Goal: Complete application form

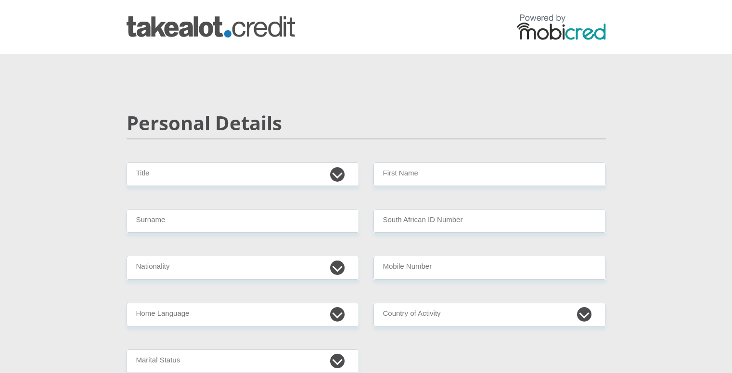
scroll to position [56, 0]
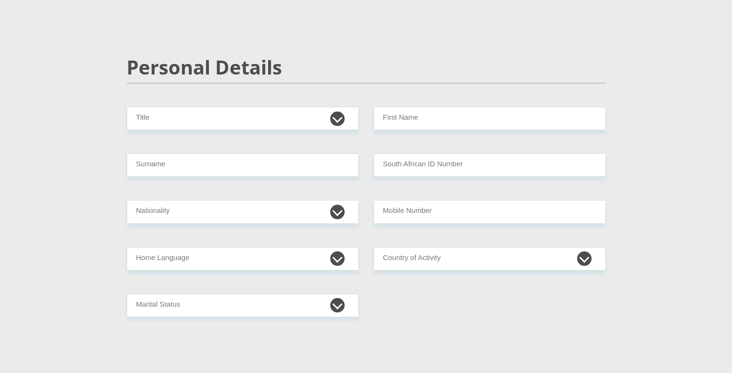
click at [336, 118] on select "Mr Ms Mrs Dr [PERSON_NAME]" at bounding box center [243, 119] width 232 height 24
select select "Mr"
click at [127, 107] on select "Mr Ms Mrs Dr [PERSON_NAME]" at bounding box center [243, 119] width 232 height 24
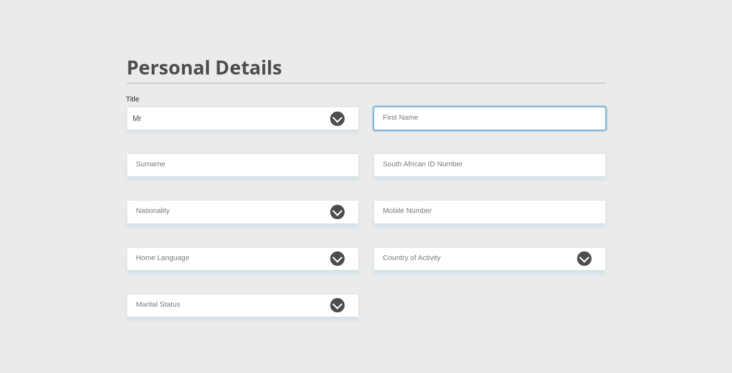
click at [385, 116] on input "First Name" at bounding box center [489, 119] width 232 height 24
type input "NB"
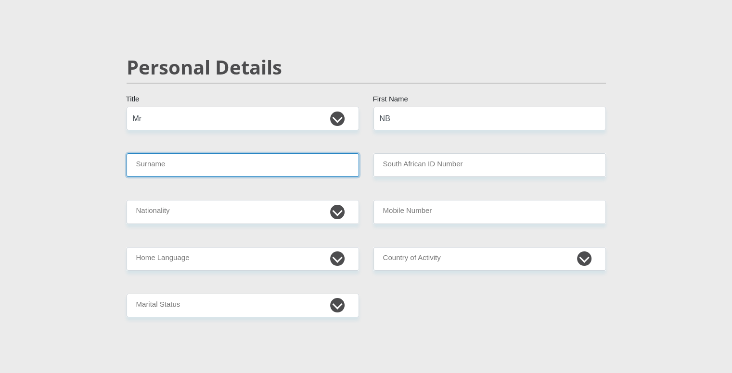
type input "Nkoeng"
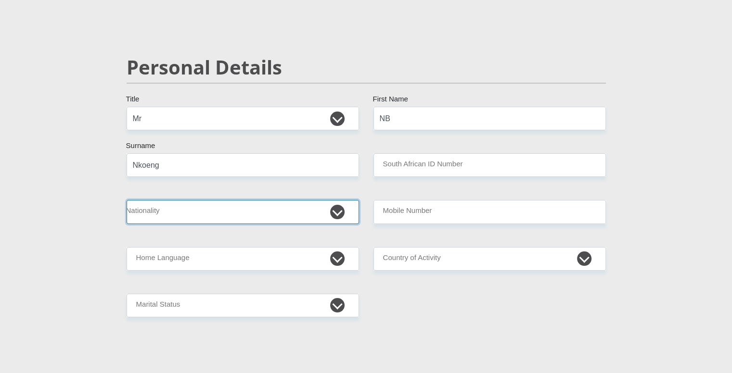
select select "ZAF"
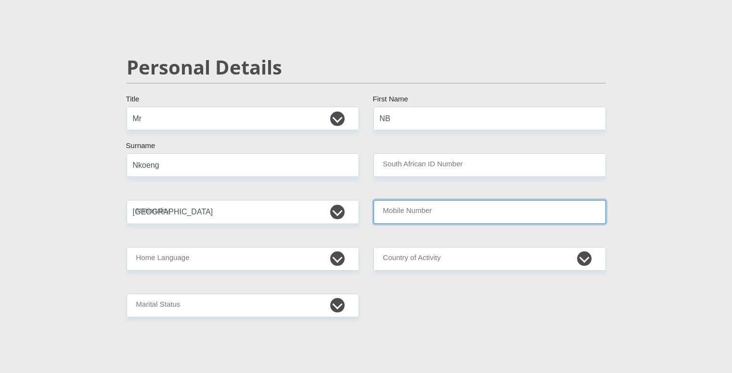
type input "0763525320"
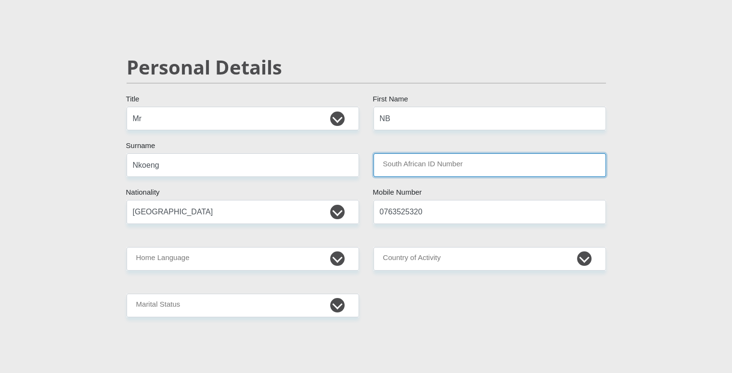
click at [424, 162] on input "South African ID Number" at bounding box center [489, 165] width 232 height 24
type input "0703256231084"
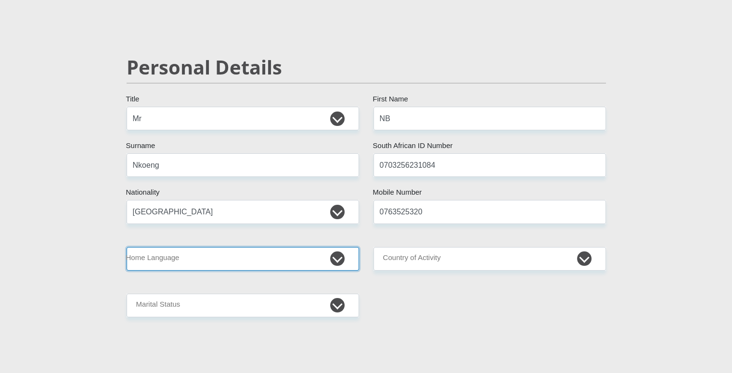
click at [342, 265] on select "Afrikaans English Sepedi South Ndebele Southern Sotho Swati Tsonga Tswana Venda…" at bounding box center [243, 259] width 232 height 24
select select "nso"
click at [127, 247] on select "Afrikaans English Sepedi South Ndebele Southern Sotho Swati Tsonga Tswana Venda…" at bounding box center [243, 259] width 232 height 24
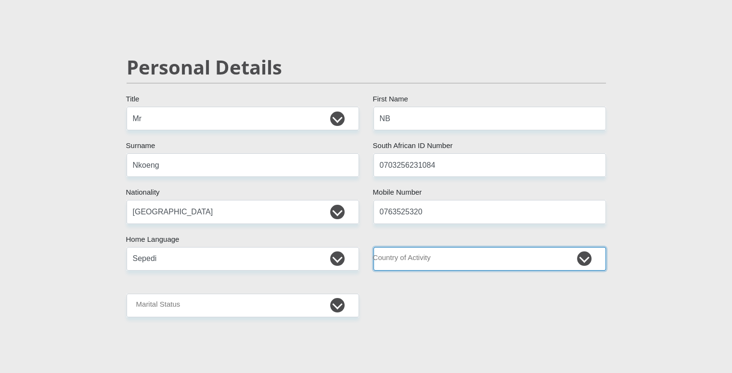
click at [434, 263] on select "[GEOGRAPHIC_DATA] [GEOGRAPHIC_DATA] [GEOGRAPHIC_DATA] [GEOGRAPHIC_DATA] [GEOGRA…" at bounding box center [489, 259] width 232 height 24
select select "ZAF"
click at [373, 247] on select "[GEOGRAPHIC_DATA] [GEOGRAPHIC_DATA] [GEOGRAPHIC_DATA] [GEOGRAPHIC_DATA] [GEOGRA…" at bounding box center [489, 259] width 232 height 24
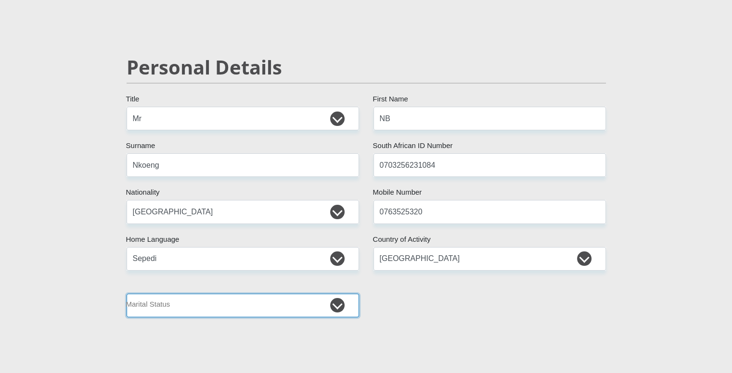
click at [341, 306] on select "Married ANC Single Divorced Widowed Married COP or Customary Law" at bounding box center [243, 306] width 232 height 24
select select "2"
click at [127, 294] on select "Married ANC Single Divorced Widowed Married COP or Customary Law" at bounding box center [243, 306] width 232 height 24
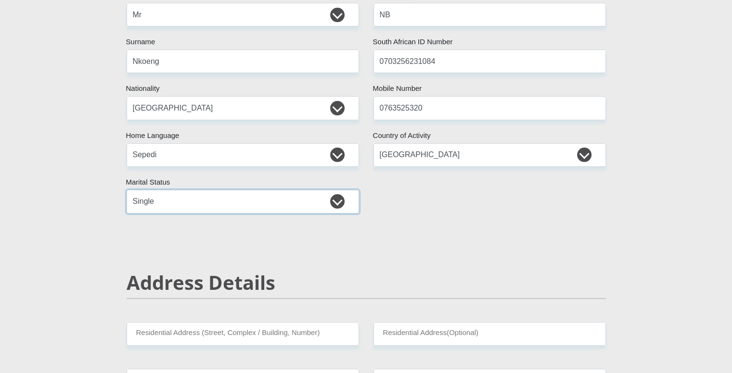
scroll to position [161, 0]
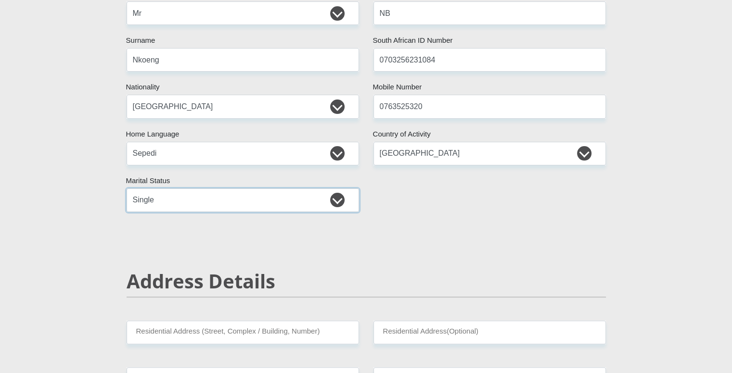
click at [336, 207] on select "Married ANC Single Divorced Widowed Married COP or Customary Law" at bounding box center [243, 201] width 232 height 24
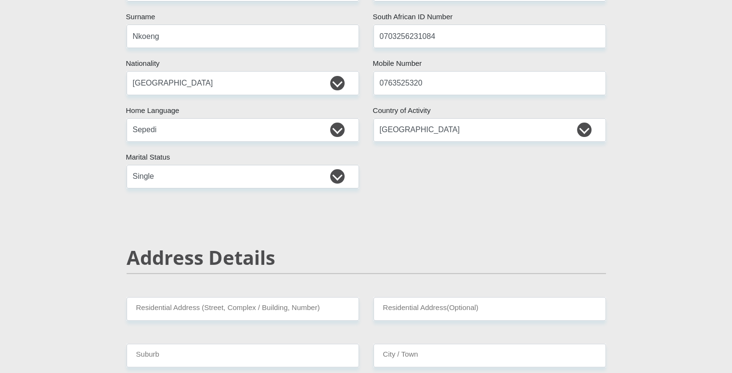
scroll to position [183, 0]
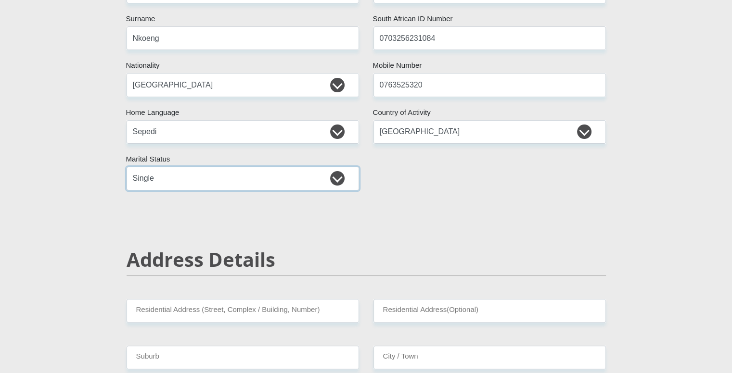
click at [338, 177] on select "Married ANC Single Divorced Widowed Married COP or Customary Law" at bounding box center [243, 179] width 232 height 24
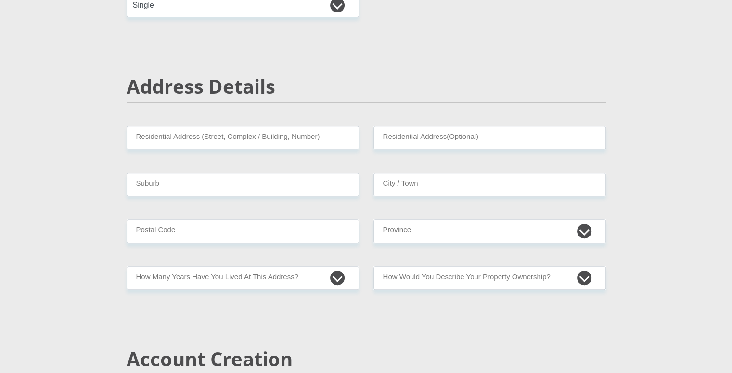
scroll to position [400, 0]
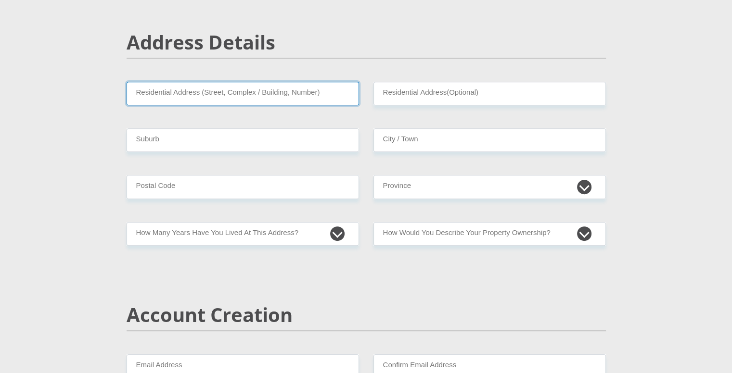
click at [304, 99] on input "Residential Address (Street, Complex / Building, Number)" at bounding box center [243, 94] width 232 height 24
type input "Bosehla"
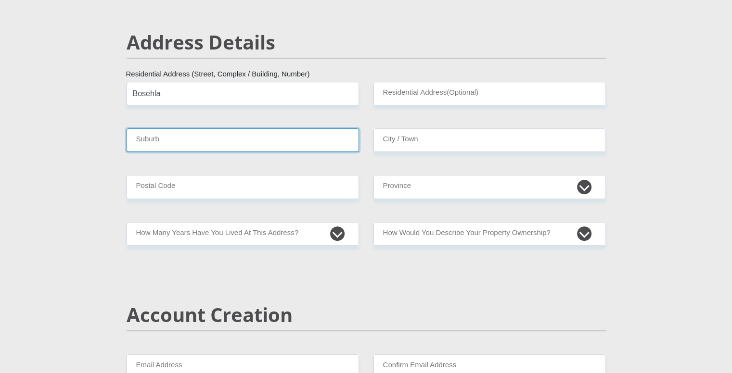
type input "[GEOGRAPHIC_DATA]"
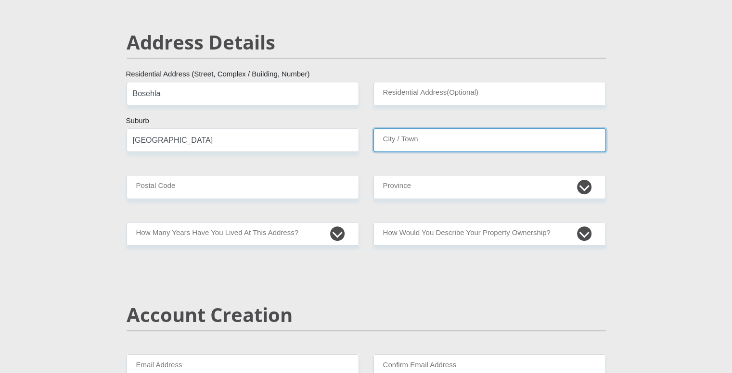
type input "[GEOGRAPHIC_DATA]"
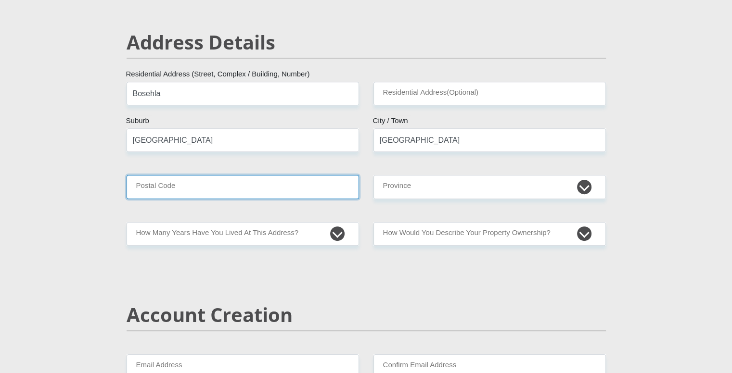
type input "0790"
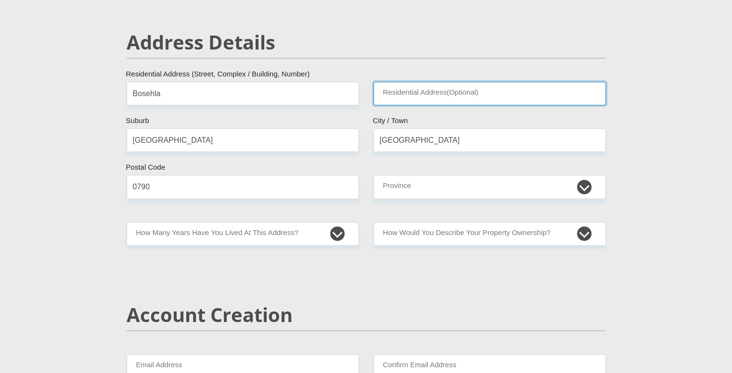
click at [443, 89] on input "Residential Address(Optional)" at bounding box center [489, 94] width 232 height 24
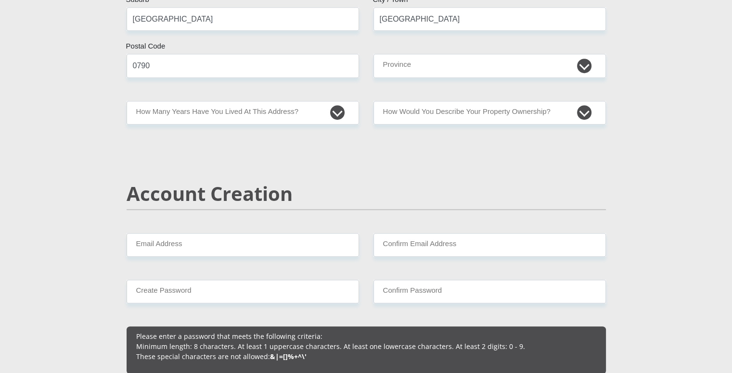
scroll to position [521, 0]
type input "[STREET_ADDRESS]"
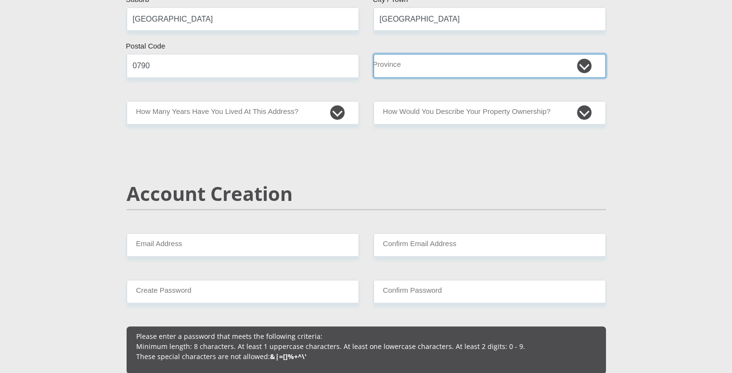
click at [582, 61] on select "Eastern Cape Free State [GEOGRAPHIC_DATA] [GEOGRAPHIC_DATA][DATE] [GEOGRAPHIC_D…" at bounding box center [489, 66] width 232 height 24
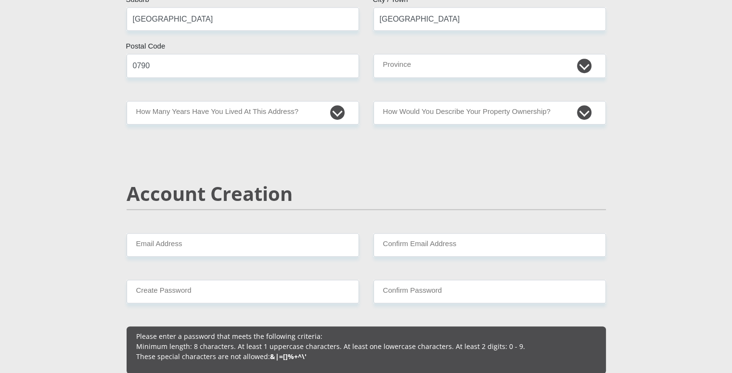
click at [446, 229] on div "Account Creation" at bounding box center [366, 207] width 494 height 51
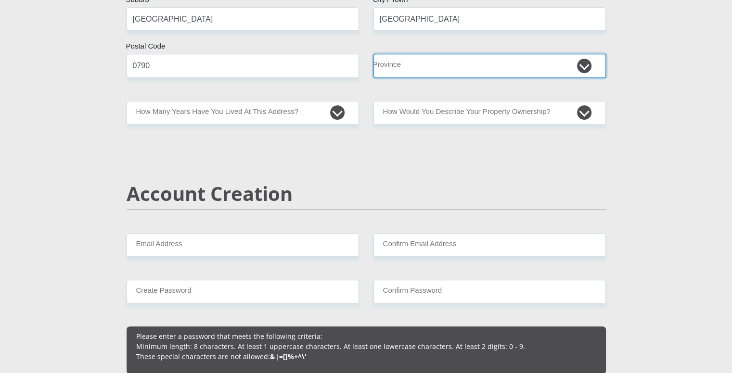
click at [513, 60] on select "Eastern Cape Free State [GEOGRAPHIC_DATA] [GEOGRAPHIC_DATA][DATE] [GEOGRAPHIC_D…" at bounding box center [489, 66] width 232 height 24
select select "Western Cape"
click at [373, 54] on select "Eastern Cape Free State [GEOGRAPHIC_DATA] [GEOGRAPHIC_DATA][DATE] [GEOGRAPHIC_D…" at bounding box center [489, 66] width 232 height 24
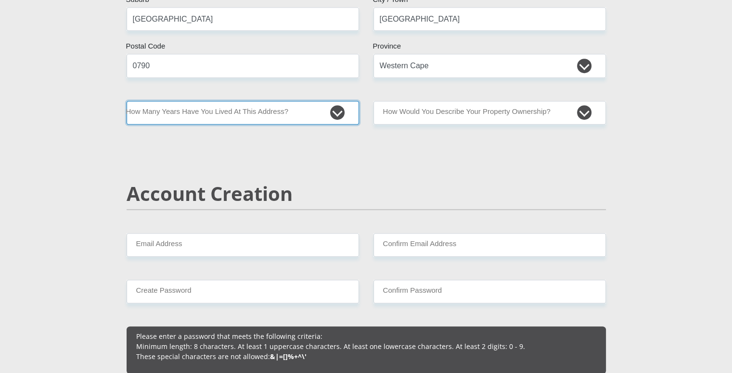
click at [338, 117] on select "less than 1 year 1-3 years 3-5 years 5+ years" at bounding box center [243, 113] width 232 height 24
select select "5"
click at [127, 101] on select "less than 1 year 1-3 years 3-5 years 5+ years" at bounding box center [243, 113] width 232 height 24
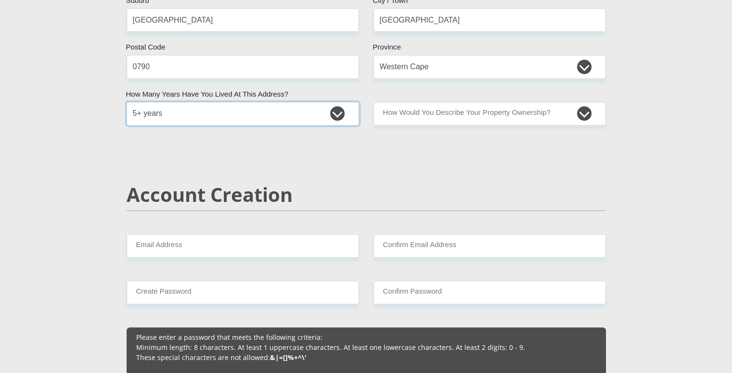
scroll to position [515, 0]
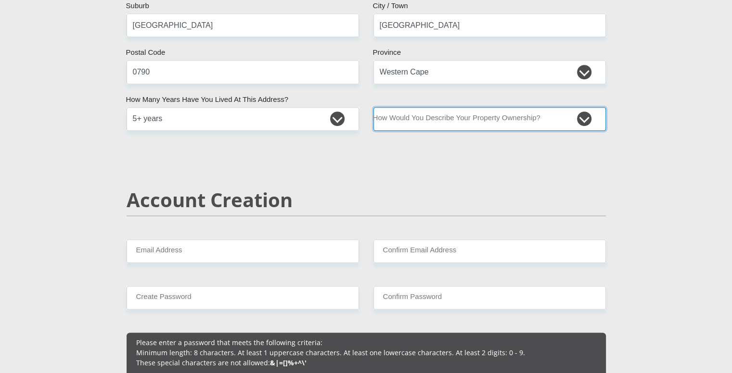
click at [431, 121] on select "Owned Rented Family Owned Company Dwelling" at bounding box center [489, 119] width 232 height 24
select select "Rented"
click at [373, 107] on select "Owned Rented Family Owned Company Dwelling" at bounding box center [489, 119] width 232 height 24
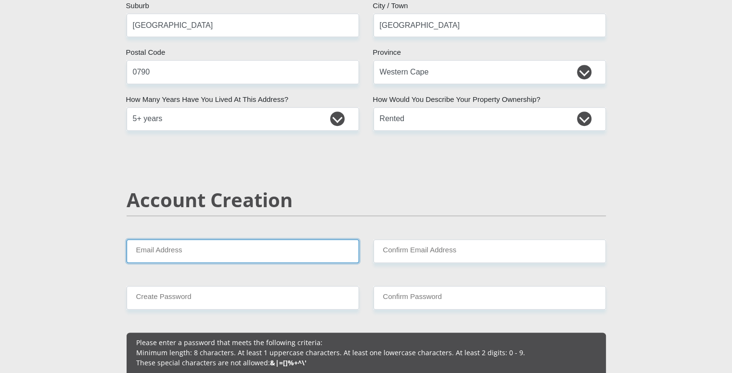
click at [244, 244] on input "Email Address" at bounding box center [243, 252] width 232 height 24
type input "[EMAIL_ADDRESS][DOMAIN_NAME]"
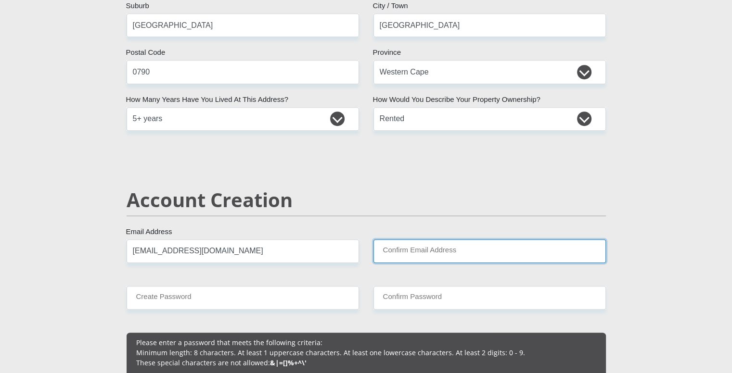
type input "[EMAIL_ADDRESS][DOMAIN_NAME]"
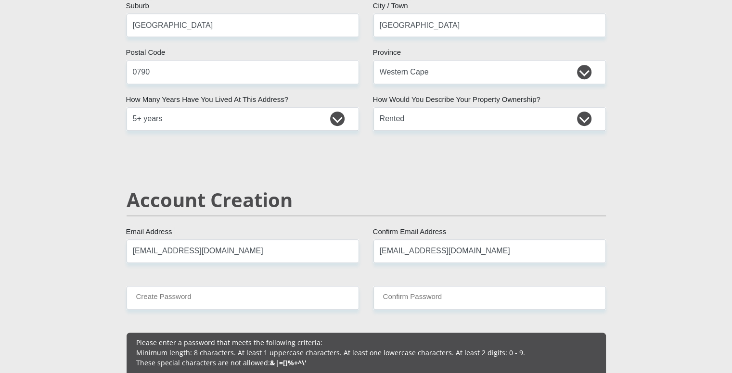
type input "0763525320"
type input "NB"
type input "Nkoeng"
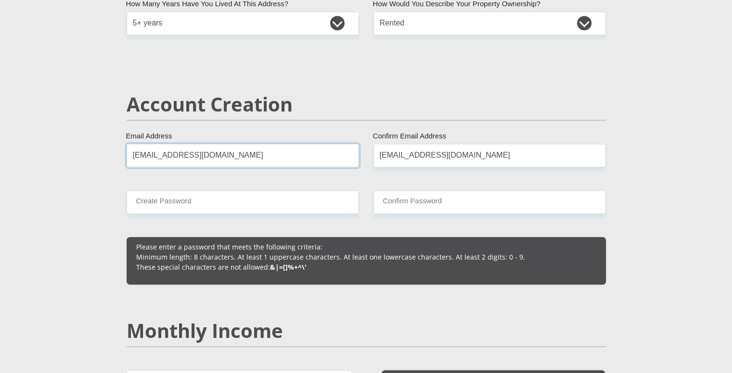
scroll to position [611, 0]
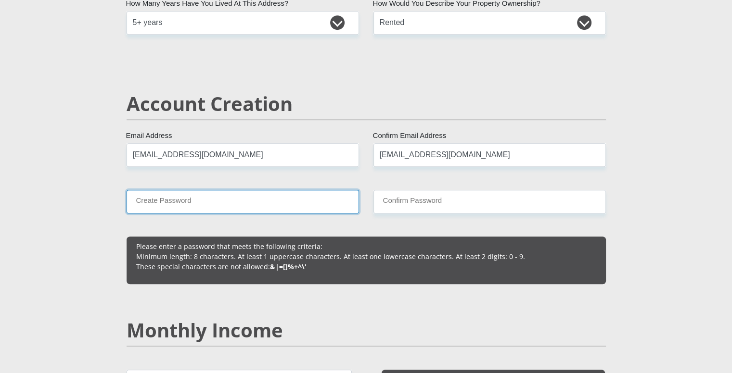
click at [234, 190] on input "Create Password" at bounding box center [243, 202] width 232 height 24
type input "763525320Nb"
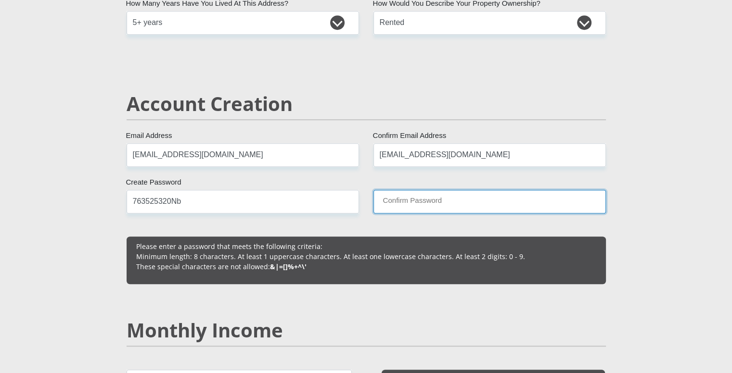
click at [411, 200] on input "Confirm Password" at bounding box center [489, 202] width 232 height 24
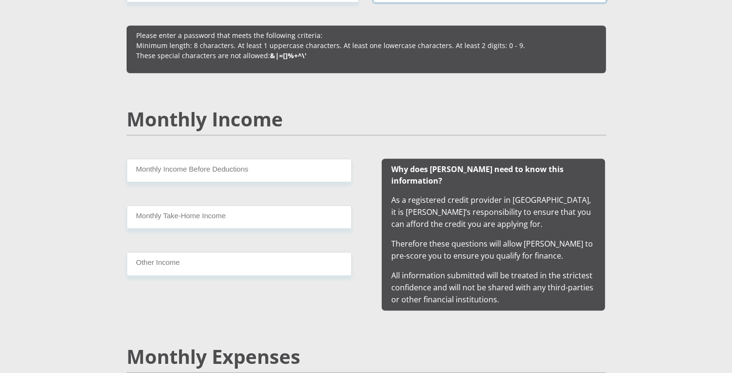
scroll to position [823, 0]
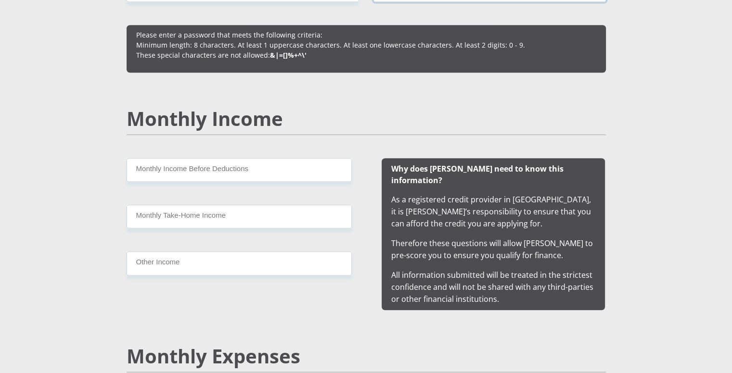
type input "763525320Nb"
click at [285, 175] on input "Monthly Income Before Deductions" at bounding box center [239, 170] width 225 height 24
type input "1"
type input "2200"
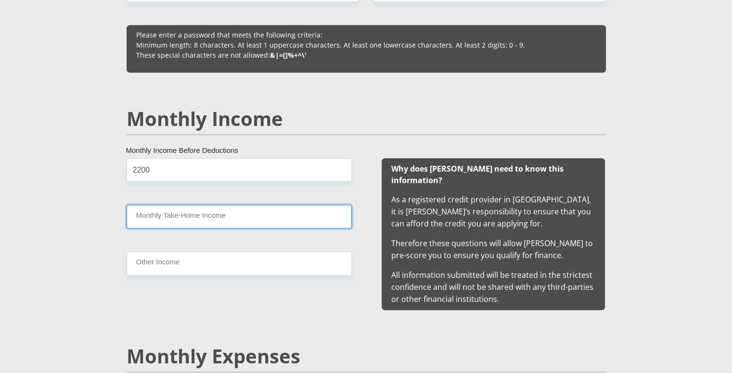
click at [200, 218] on input "Monthly Take-Home Income" at bounding box center [239, 217] width 225 height 24
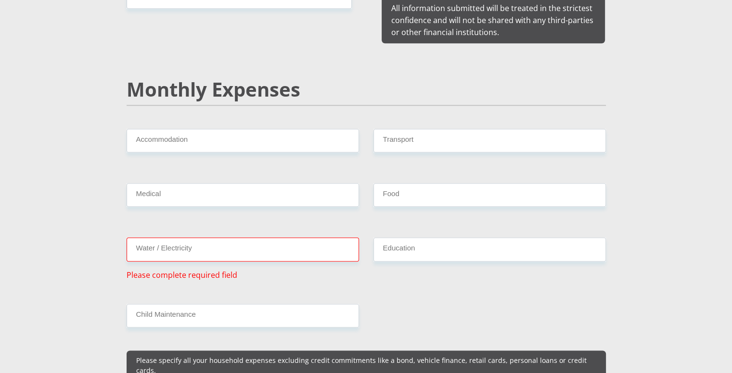
scroll to position [1090, 0]
type input "2200"
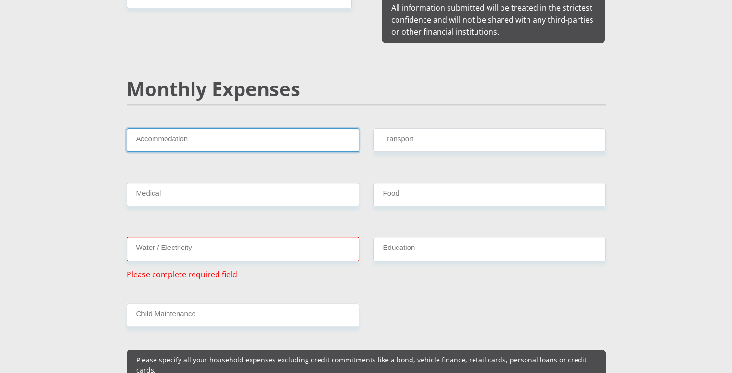
click at [221, 128] on input "Accommodation" at bounding box center [243, 140] width 232 height 24
type input "0"
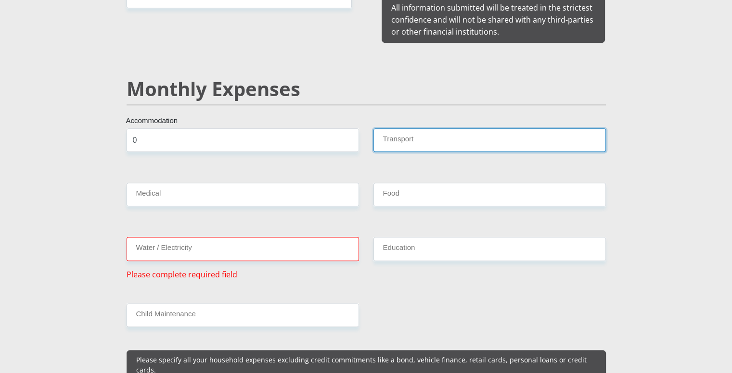
click at [388, 129] on input "Transport" at bounding box center [489, 140] width 232 height 24
type input "0"
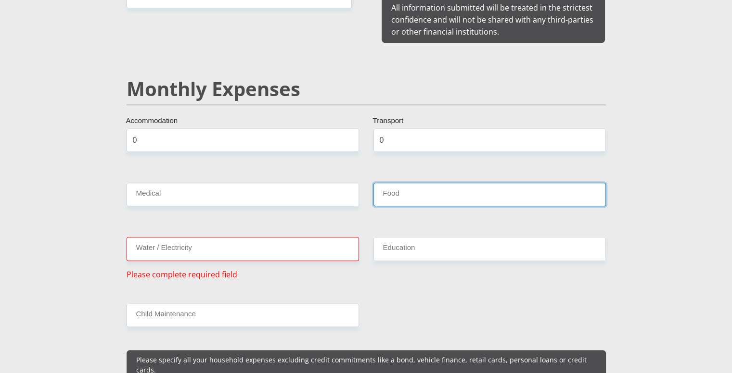
click at [406, 184] on input "Food" at bounding box center [489, 195] width 232 height 24
type input "700"
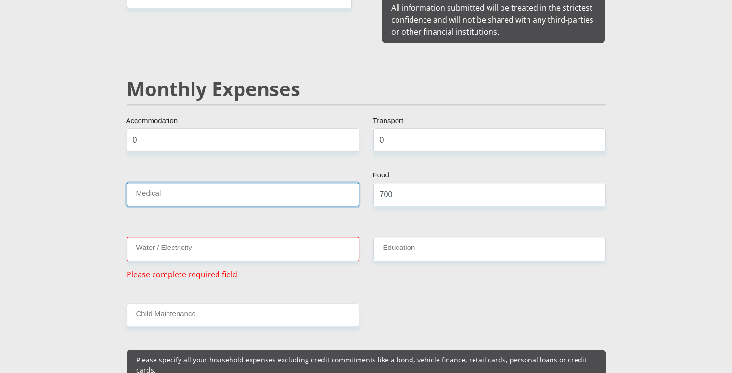
click at [246, 183] on input "Medical" at bounding box center [243, 195] width 232 height 24
type input "0"
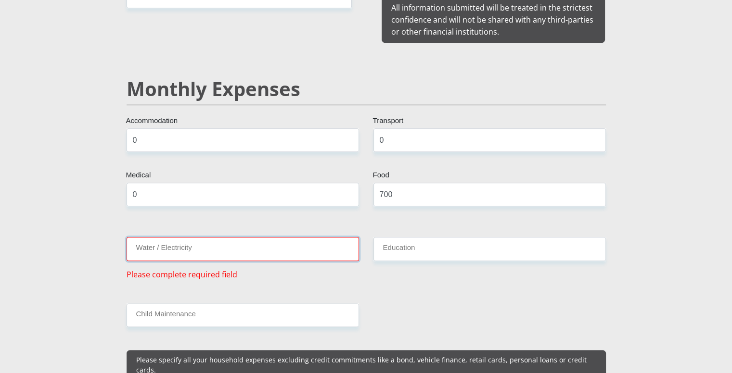
click at [226, 237] on input "Water / Electricity" at bounding box center [243, 249] width 232 height 24
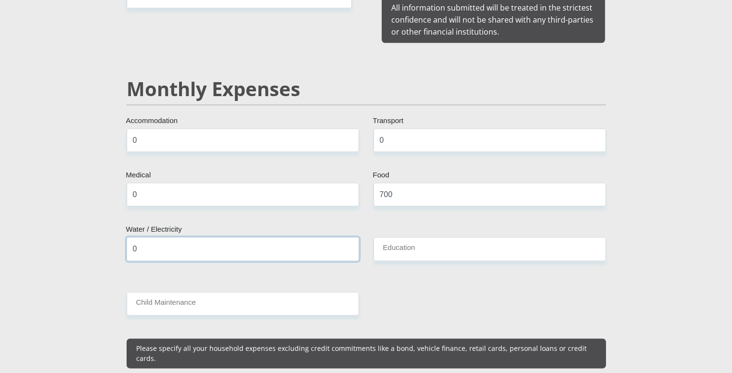
type input "0"
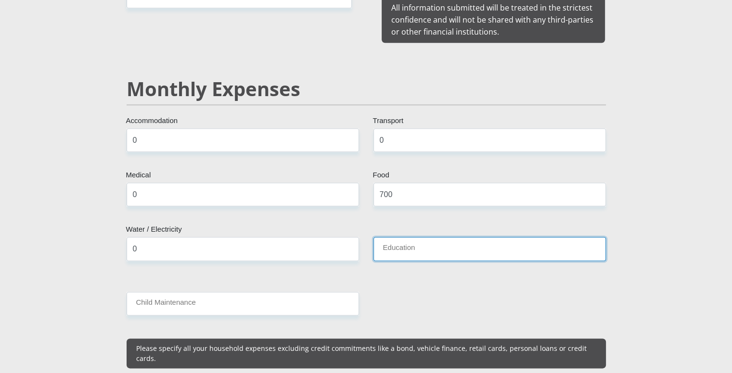
click at [398, 241] on input "Education" at bounding box center [489, 249] width 232 height 24
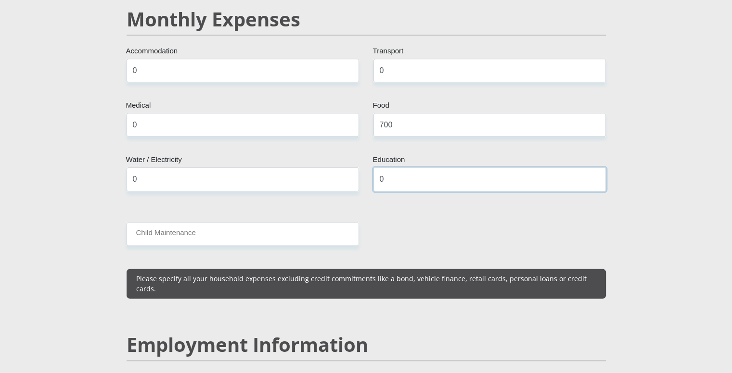
scroll to position [1172, 0]
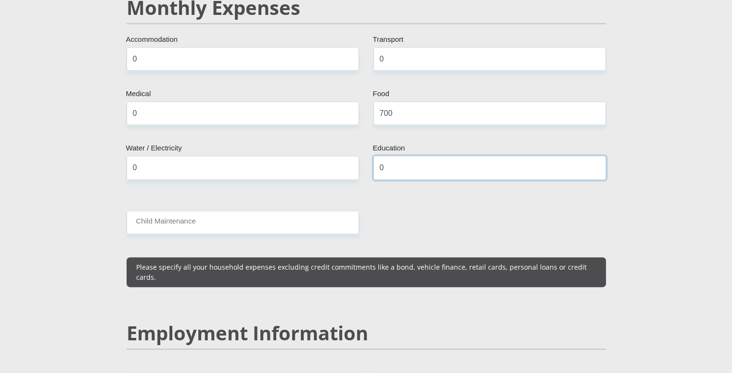
type input "0"
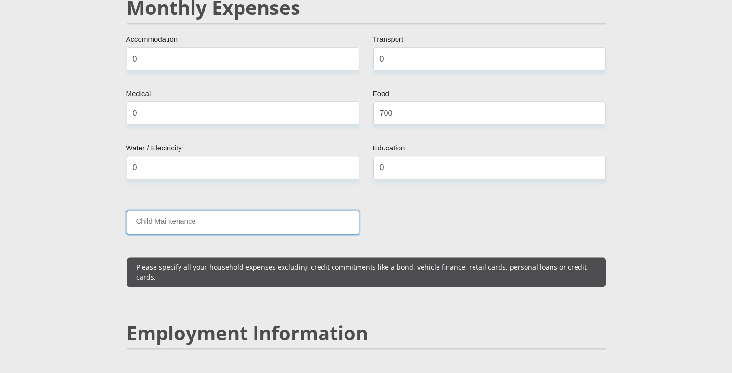
click at [308, 211] on input "Child Maintenance" at bounding box center [243, 223] width 232 height 24
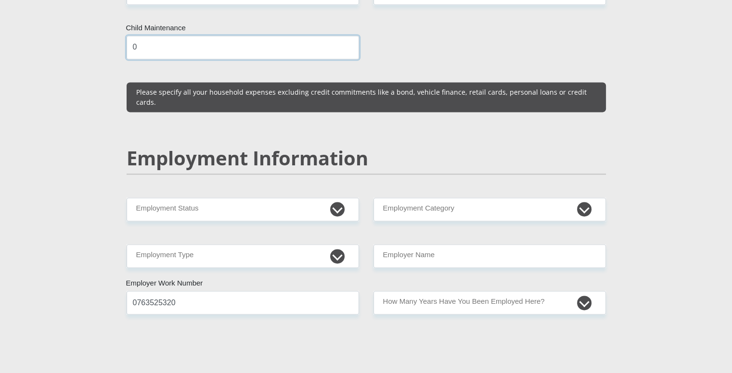
scroll to position [1347, 0]
type input "0"
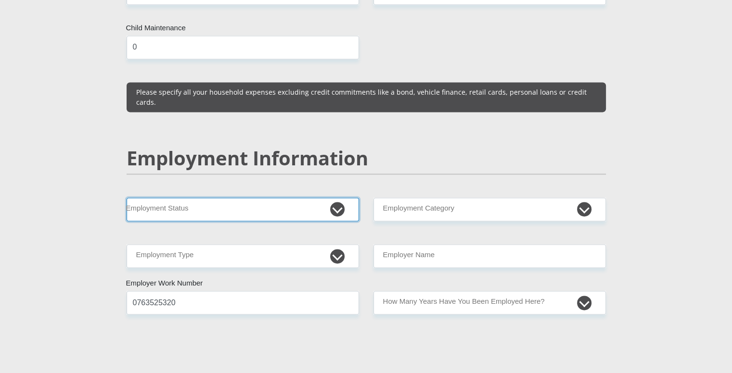
click at [336, 198] on select "Permanent/Full-time Part-time/Casual [DEMOGRAPHIC_DATA] Worker Self-Employed Ho…" at bounding box center [243, 210] width 232 height 24
select select "7"
click at [127, 198] on select "Permanent/Full-time Part-time/Casual [DEMOGRAPHIC_DATA] Worker Self-Employed Ho…" at bounding box center [243, 210] width 232 height 24
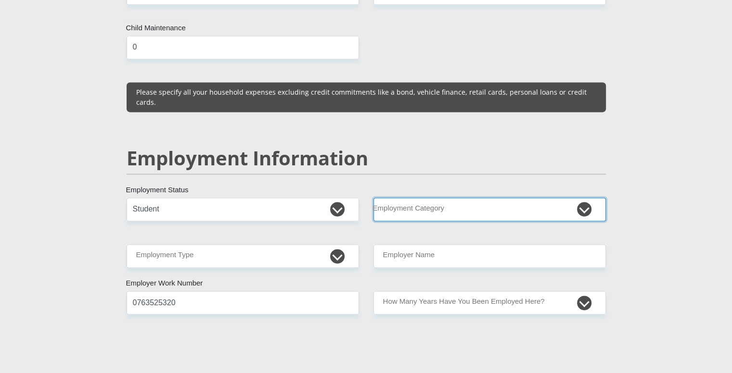
click at [433, 198] on select "AGRICULTURE ALCOHOL & TOBACCO CONSTRUCTION MATERIALS METALLURGY EQUIPMENT FOR R…" at bounding box center [489, 210] width 232 height 24
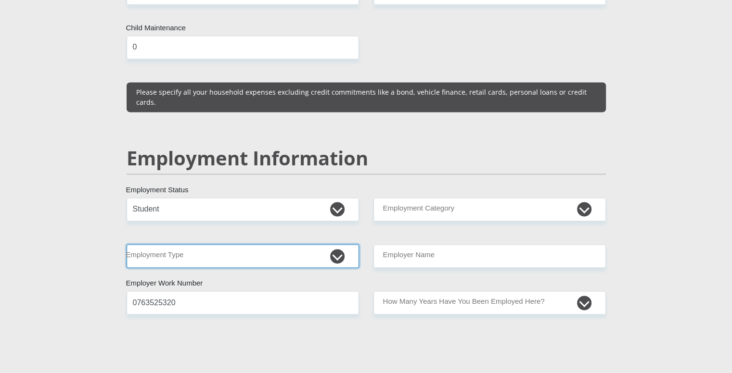
click at [244, 244] on select "College/Lecturer Craft Seller Creative Driver Executive Farmer Forces - Non Com…" at bounding box center [243, 256] width 232 height 24
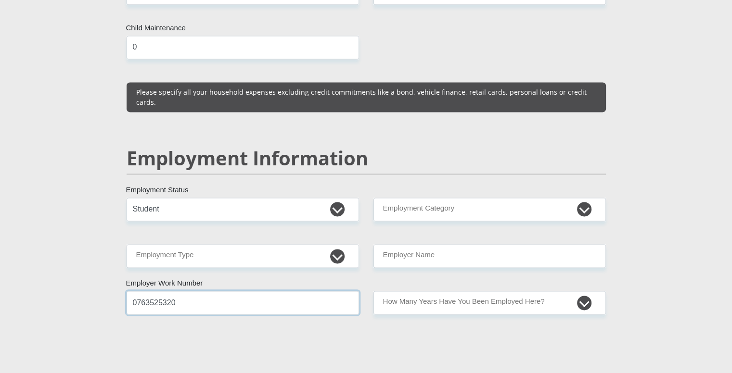
click at [278, 291] on input "0763525320" at bounding box center [243, 303] width 232 height 24
click at [448, 198] on select "AGRICULTURE ALCOHOL & TOBACCO CONSTRUCTION MATERIALS METALLURGY EQUIPMENT FOR R…" at bounding box center [489, 210] width 232 height 24
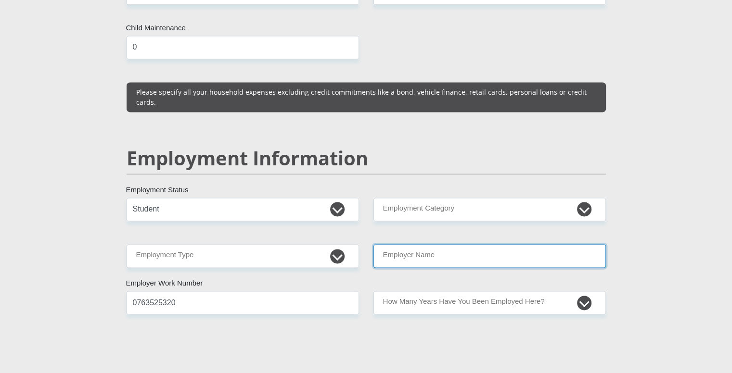
click at [392, 244] on input "Employer Name" at bounding box center [489, 256] width 232 height 24
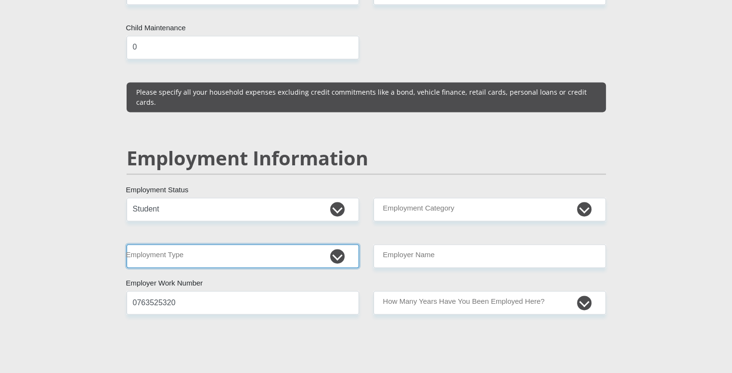
click at [337, 244] on select "College/Lecturer Craft Seller Creative Driver Executive Farmer Forces - Non Com…" at bounding box center [243, 256] width 232 height 24
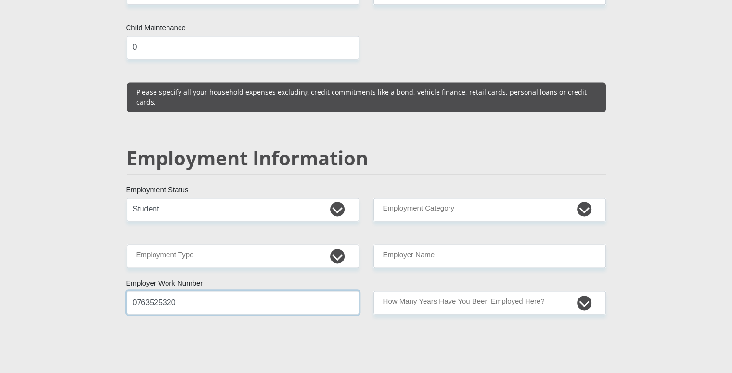
click at [260, 291] on input "0763525320" at bounding box center [243, 303] width 232 height 24
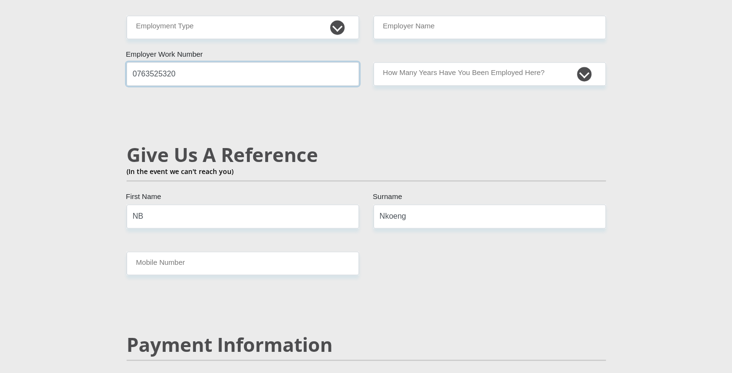
scroll to position [1577, 0]
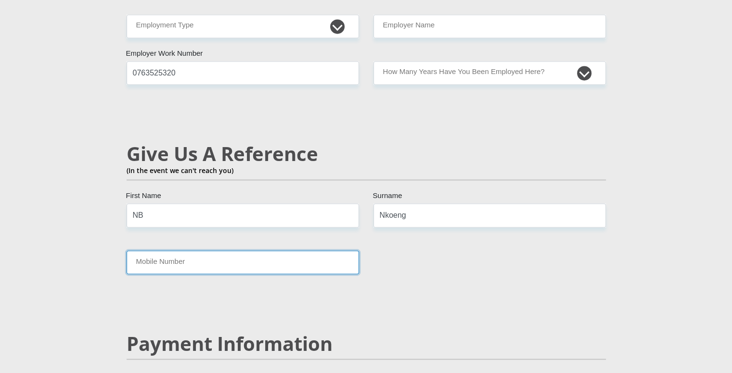
click at [232, 251] on input "Mobile Number" at bounding box center [243, 263] width 232 height 24
type input "0"
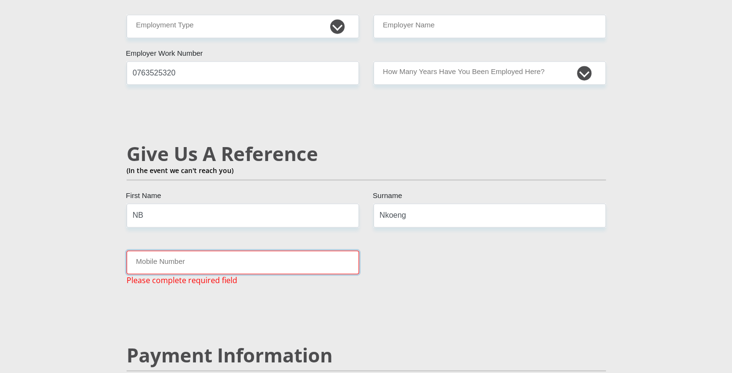
paste input "[PHONE_NUMBER]"
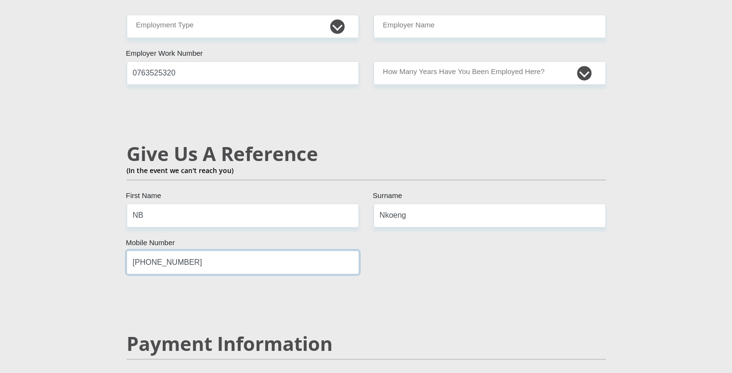
type input "[PHONE_NUMBER]"
click at [219, 203] on input "NB" at bounding box center [243, 215] width 232 height 24
type input "N"
type input "neo"
click at [413, 203] on input "Nkoeng" at bounding box center [489, 215] width 232 height 24
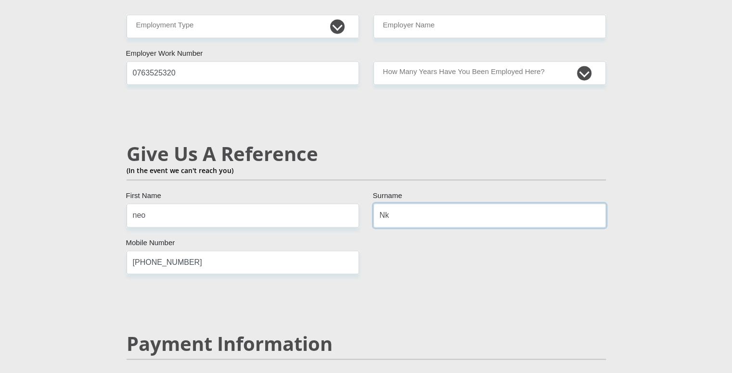
type input "N"
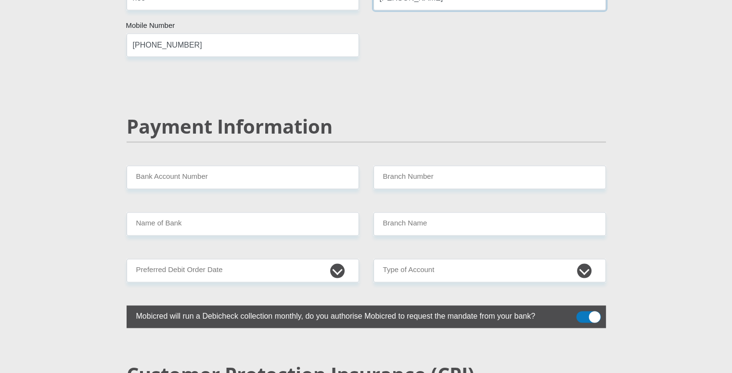
scroll to position [1793, 0]
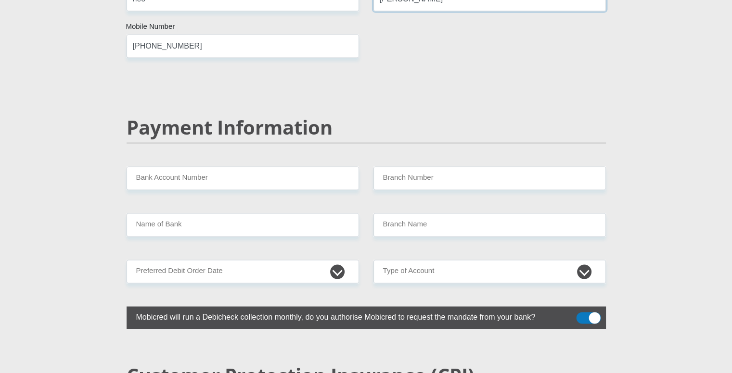
type input "[PERSON_NAME]"
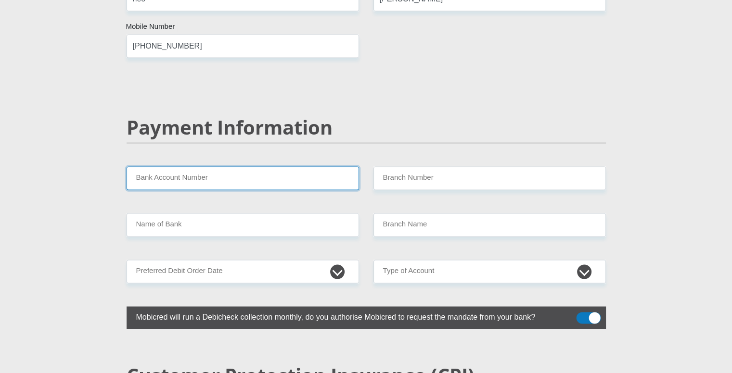
click at [258, 166] on input "Bank Account Number" at bounding box center [243, 178] width 232 height 24
type input "2188782204"
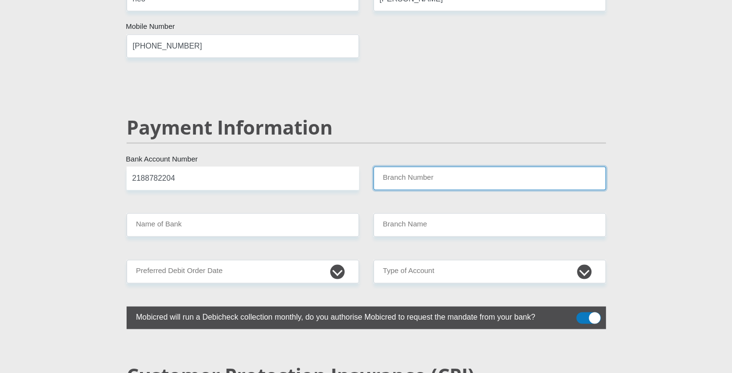
click at [392, 166] on input "Branch Number" at bounding box center [489, 178] width 232 height 24
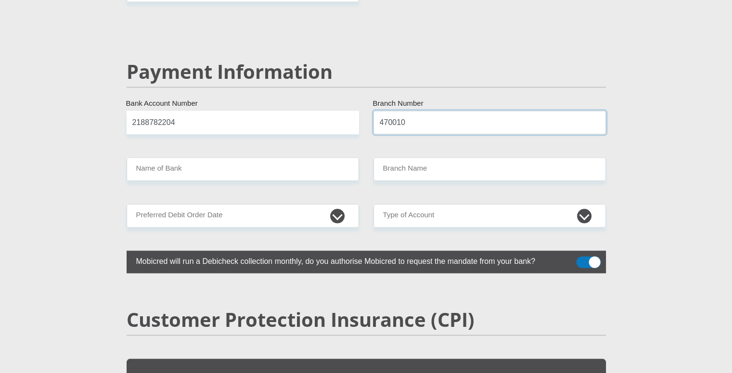
scroll to position [1849, 0]
type input "470010"
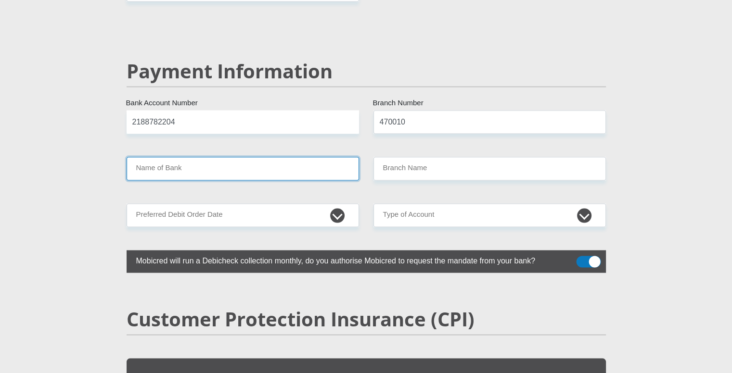
click at [317, 157] on input "Name of Bank" at bounding box center [243, 169] width 232 height 24
type input "CAPITEC BANK LIMITED"
type input "CAPITEC BANK CPC"
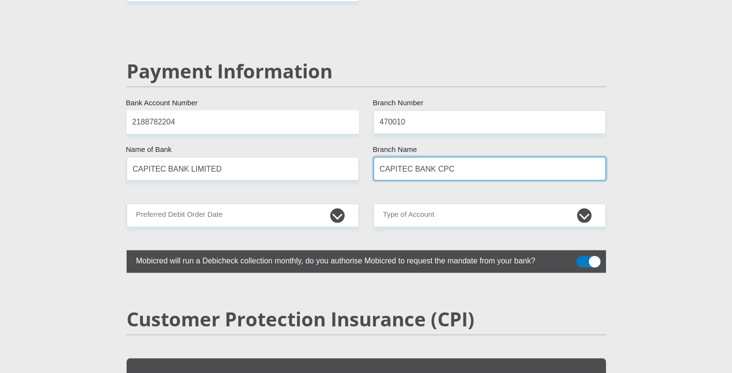
click at [445, 157] on input "CAPITEC BANK CPC" at bounding box center [489, 169] width 232 height 24
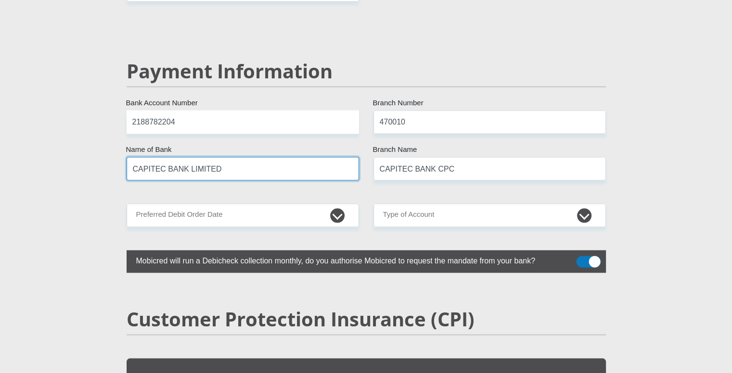
click at [223, 157] on input "CAPITEC BANK LIMITED" at bounding box center [243, 169] width 232 height 24
click at [221, 157] on input "CAPITEC BANK LIMITED" at bounding box center [243, 169] width 232 height 24
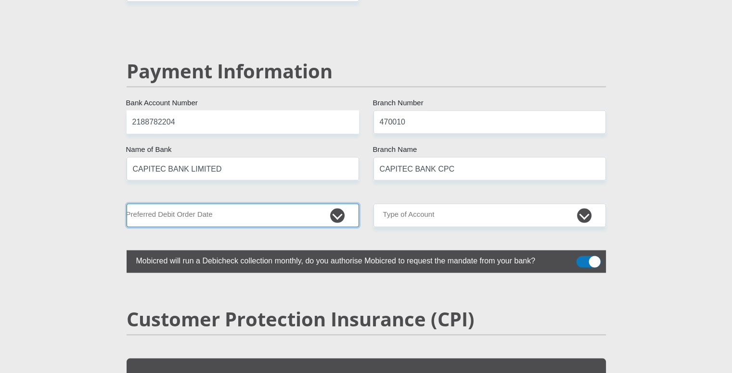
click at [325, 204] on select "1st 2nd 3rd 4th 5th 7th 18th 19th 20th 21st 22nd 23rd 24th 25th 26th 27th 28th …" at bounding box center [243, 216] width 232 height 24
click at [127, 204] on select "1st 2nd 3rd 4th 5th 7th 18th 19th 20th 21st 22nd 23rd 24th 25th 26th 27th 28th …" at bounding box center [243, 216] width 232 height 24
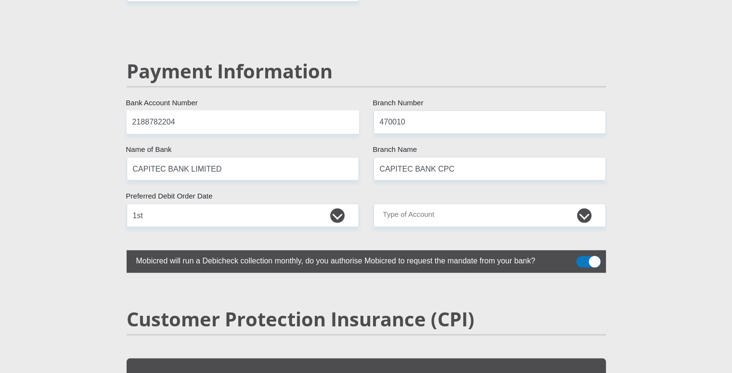
drag, startPoint x: 316, startPoint y: 171, endPoint x: 295, endPoint y: 131, distance: 45.2
click at [338, 204] on select "1st 2nd 3rd 4th 5th 7th 18th 19th 20th 21st 22nd 23rd 24th 25th 26th 27th 28th …" at bounding box center [243, 216] width 232 height 24
select select "25"
click at [127, 204] on select "1st 2nd 3rd 4th 5th 7th 18th 19th 20th 21st 22nd 23rd 24th 25th 26th 27th 28th …" at bounding box center [243, 216] width 232 height 24
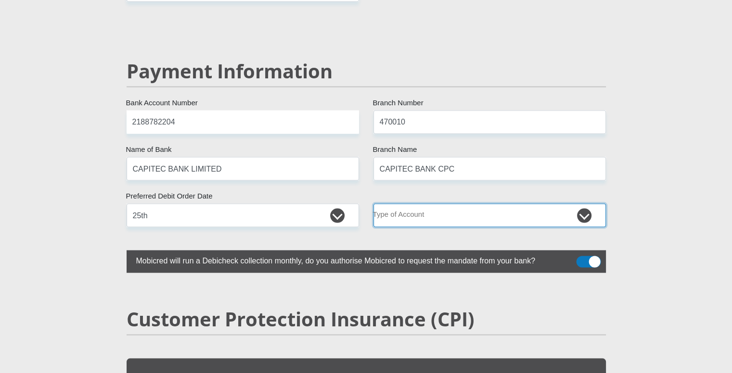
click at [583, 204] on select "Cheque Savings" at bounding box center [489, 216] width 232 height 24
select select "SAV"
click at [373, 204] on select "Cheque Savings" at bounding box center [489, 216] width 232 height 24
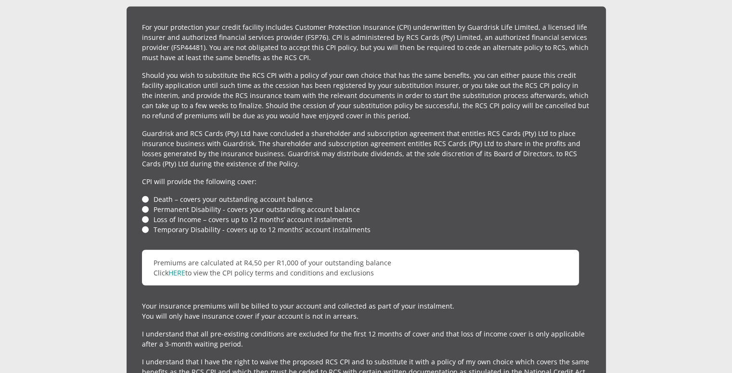
scroll to position [2215, 0]
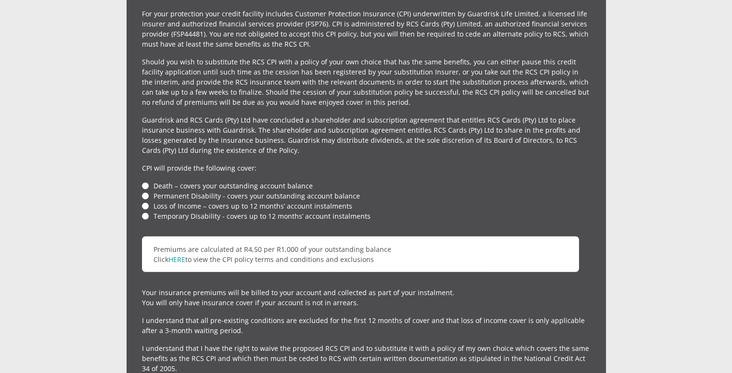
click at [147, 181] on li "Death – covers your outstanding account balance" at bounding box center [366, 186] width 448 height 10
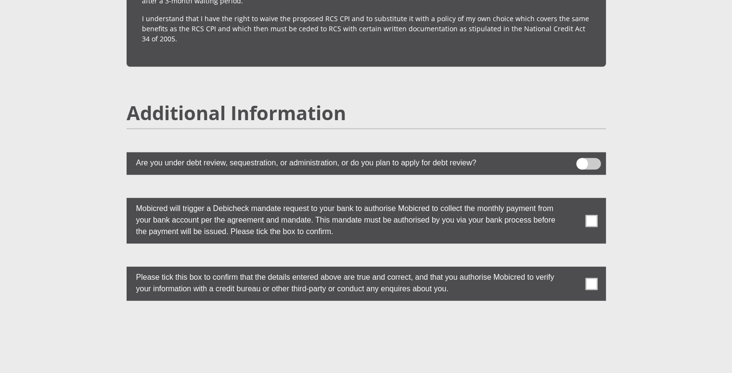
scroll to position [2549, 0]
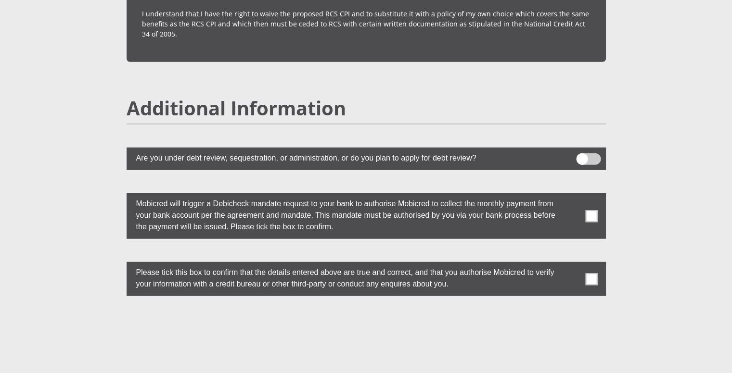
click at [589, 210] on span at bounding box center [591, 216] width 12 height 12
click at [572, 196] on input "checkbox" at bounding box center [572, 196] width 0 height 0
click at [587, 273] on span at bounding box center [591, 279] width 12 height 12
click at [572, 265] on input "checkbox" at bounding box center [572, 265] width 0 height 0
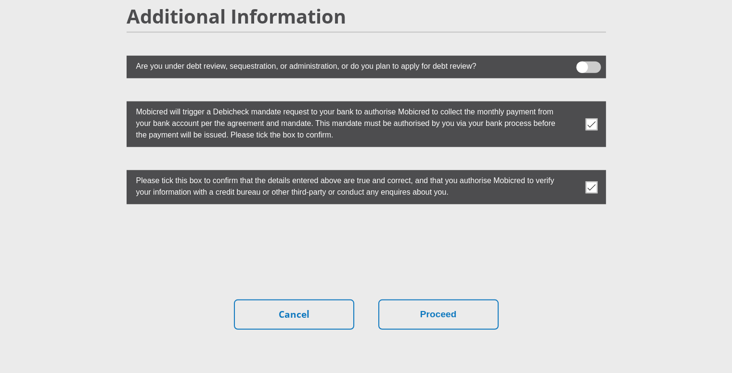
scroll to position [2686, 0]
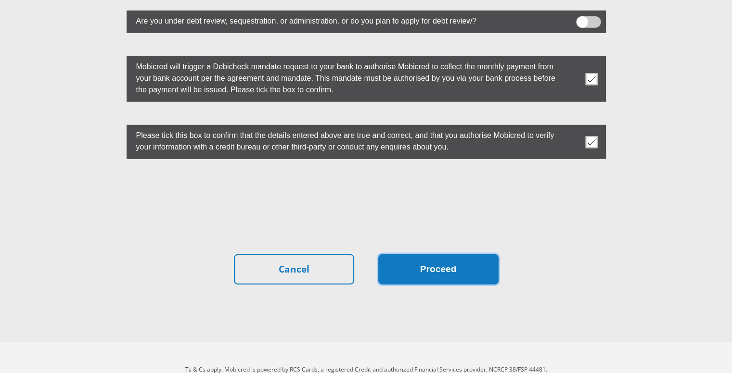
click at [401, 254] on button "Proceed" at bounding box center [438, 269] width 120 height 30
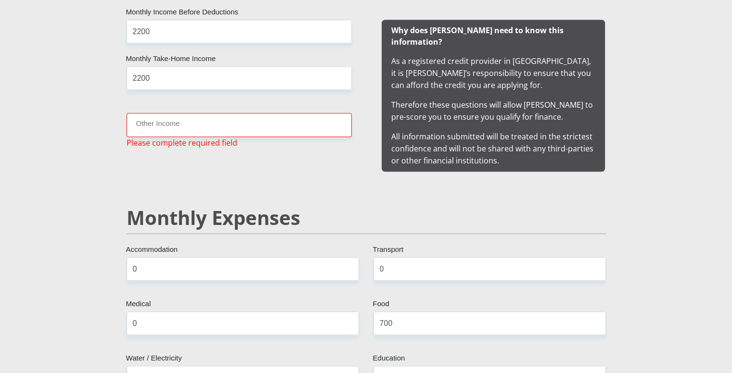
scroll to position [953, 0]
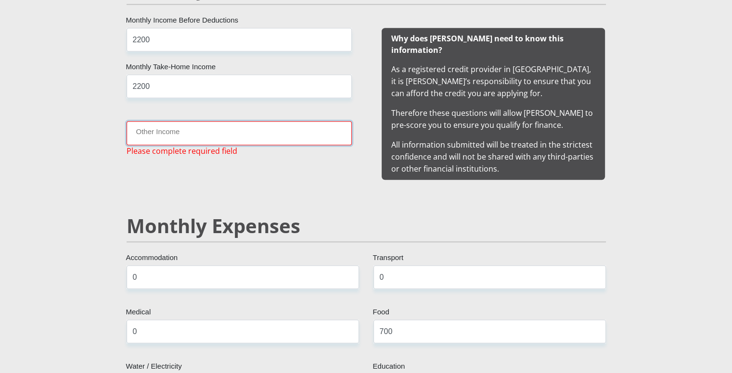
click at [222, 136] on input "Other Income" at bounding box center [239, 133] width 225 height 24
type input "6"
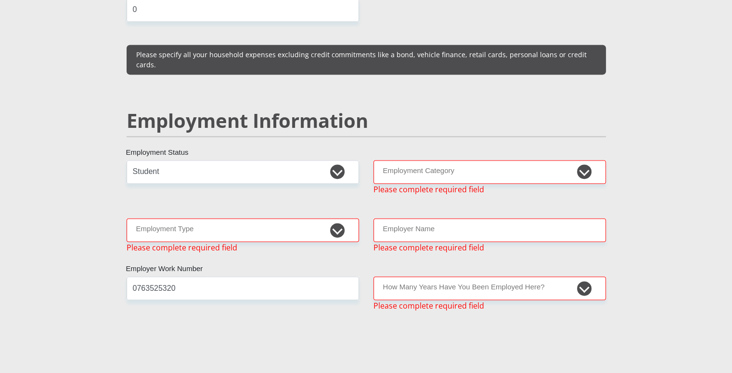
scroll to position [1385, 0]
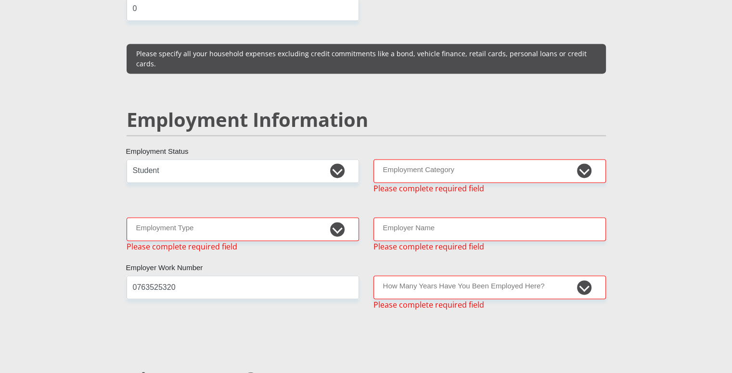
type input "0"
click at [337, 217] on select "College/Lecturer Craft Seller Creative Driver Executive Farmer Forces - Non Com…" at bounding box center [243, 229] width 232 height 24
select select "Student"
click at [127, 217] on select "College/Lecturer Craft Seller Creative Driver Executive Farmer Forces - Non Com…" at bounding box center [243, 229] width 232 height 24
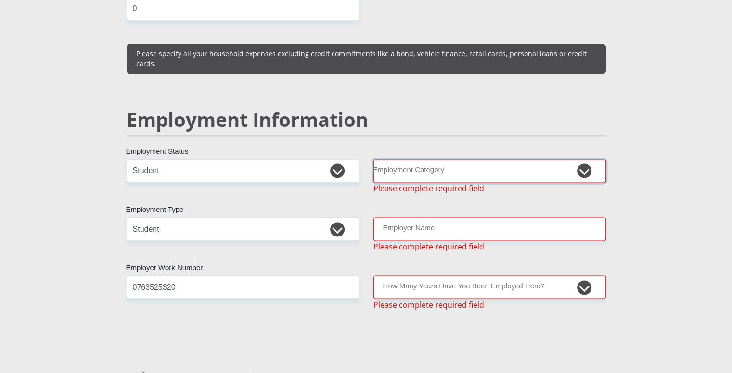
click at [534, 159] on select "AGRICULTURE ALCOHOL & TOBACCO CONSTRUCTION MATERIALS METALLURGY EQUIPMENT FOR R…" at bounding box center [489, 171] width 232 height 24
select select "71"
click at [373, 159] on select "AGRICULTURE ALCOHOL & TOBACCO CONSTRUCTION MATERIALS METALLURGY EQUIPMENT FOR R…" at bounding box center [489, 171] width 232 height 24
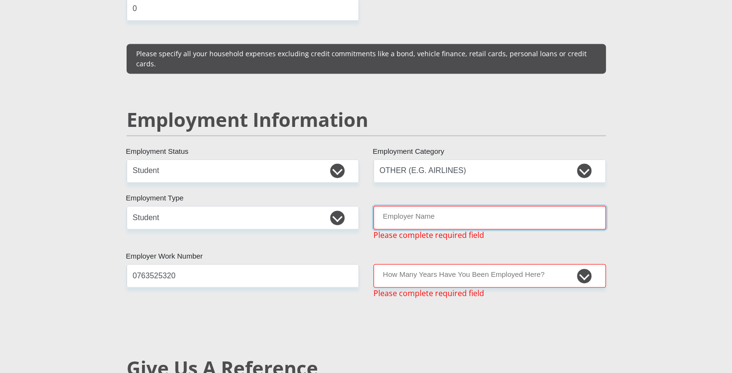
click at [449, 206] on input "Employer Name" at bounding box center [489, 218] width 232 height 24
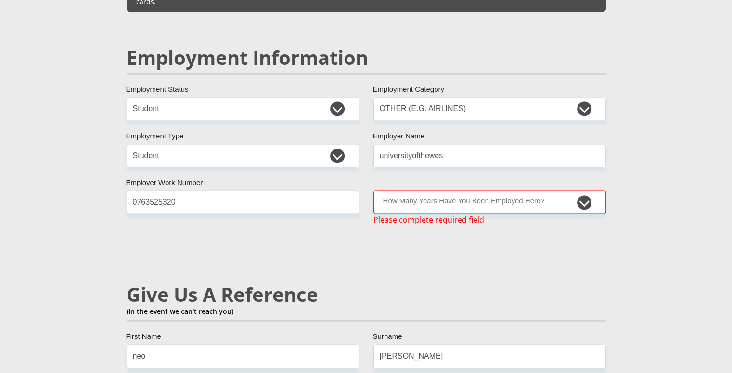
scroll to position [1446, 0]
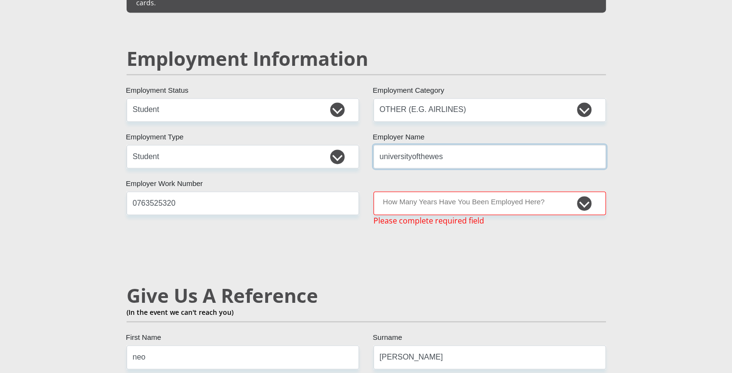
click at [451, 145] on input "universityofthewes" at bounding box center [489, 157] width 232 height 24
type input "universityofthewesterncape"
click at [573, 191] on select "less than 1 year 1-3 years 3-5 years 5+ years" at bounding box center [489, 203] width 232 height 24
select select "6"
click at [373, 191] on select "less than 1 year 1-3 years 3-5 years 5+ years" at bounding box center [489, 203] width 232 height 24
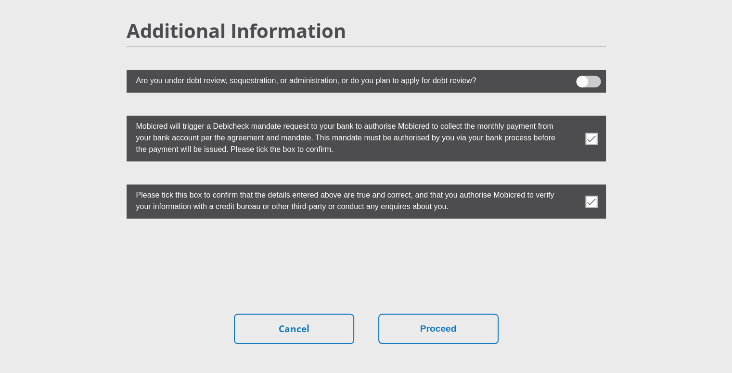
scroll to position [2686, 0]
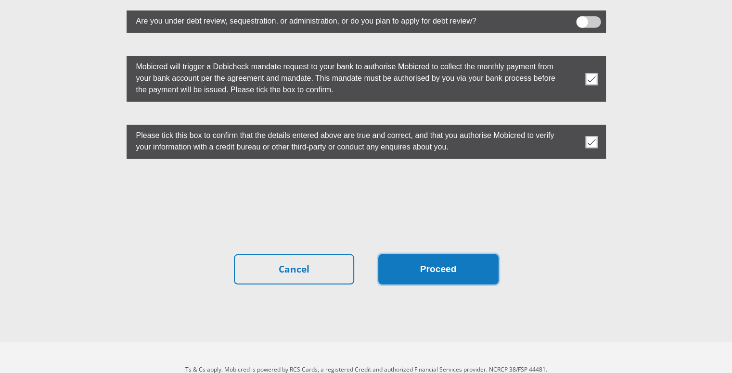
click at [407, 254] on button "Proceed" at bounding box center [438, 269] width 120 height 30
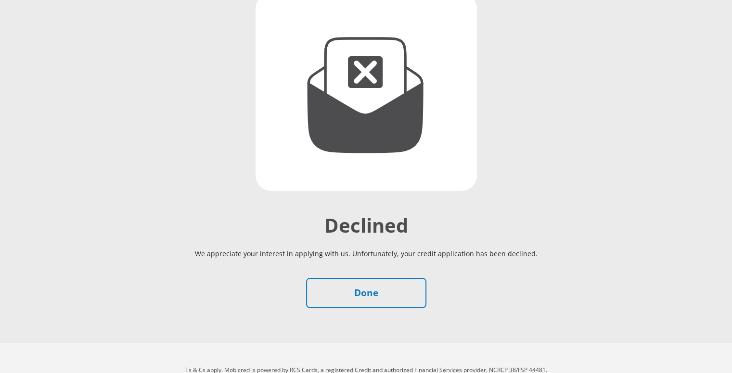
scroll to position [142, 0]
